Goal: Navigation & Orientation: Find specific page/section

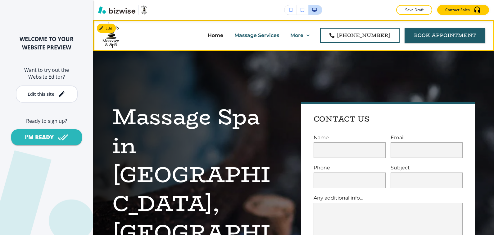
click at [234, 34] on p "Massage Services" at bounding box center [256, 35] width 45 height 7
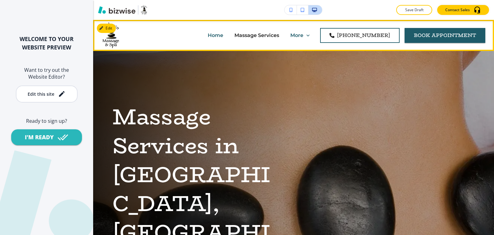
click at [197, 56] on p "Spa and Sauna Treatments" at bounding box center [161, 59] width 69 height 7
